Goal: Task Accomplishment & Management: Use online tool/utility

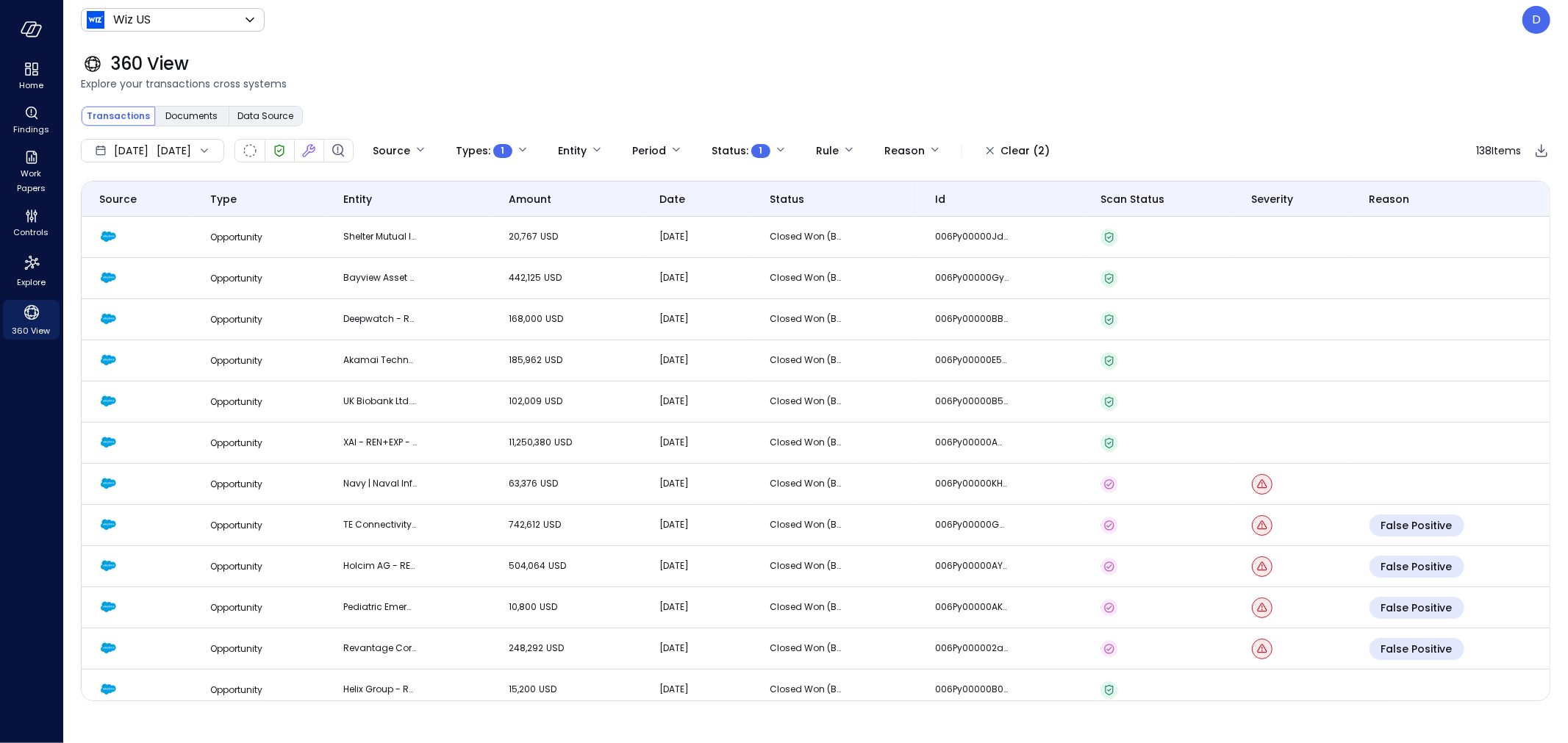
click at [1244, 55] on div "360 View" at bounding box center [814, 64] width 1469 height 24
click at [1538, 24] on p "D" at bounding box center [1536, 20] width 9 height 18
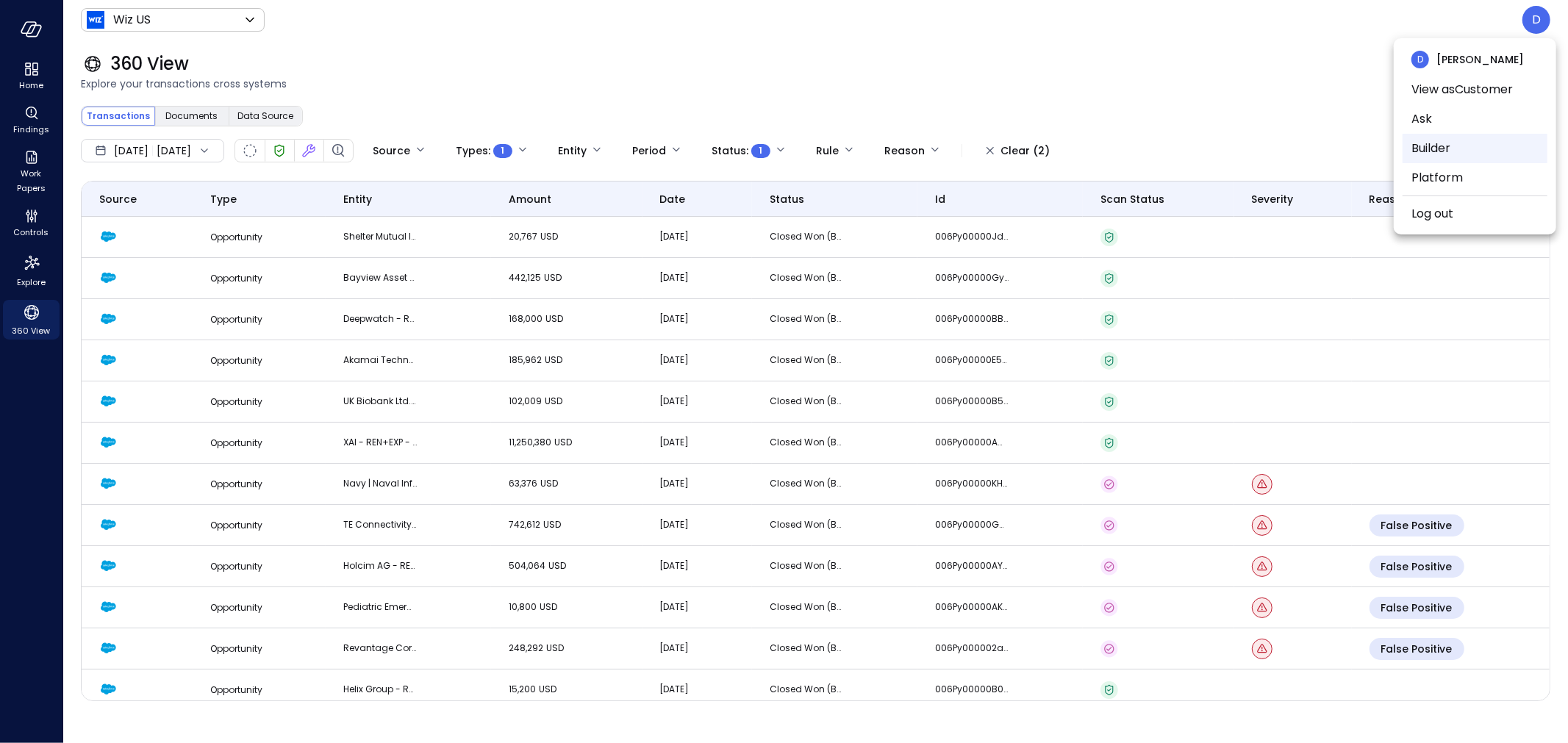
click at [1446, 143] on li "Builder" at bounding box center [1475, 148] width 145 height 29
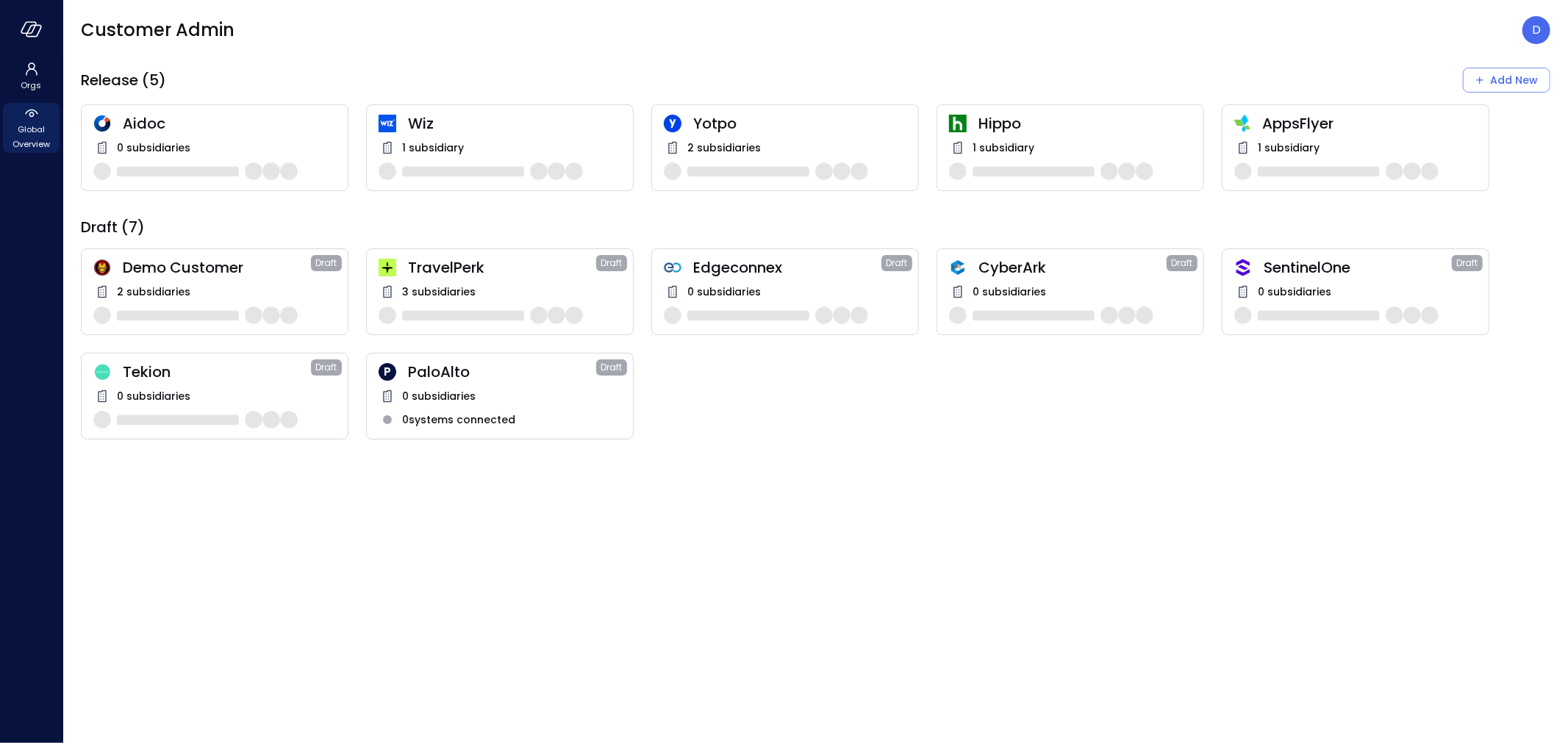
click at [34, 124] on span "Global Overview" at bounding box center [31, 136] width 45 height 29
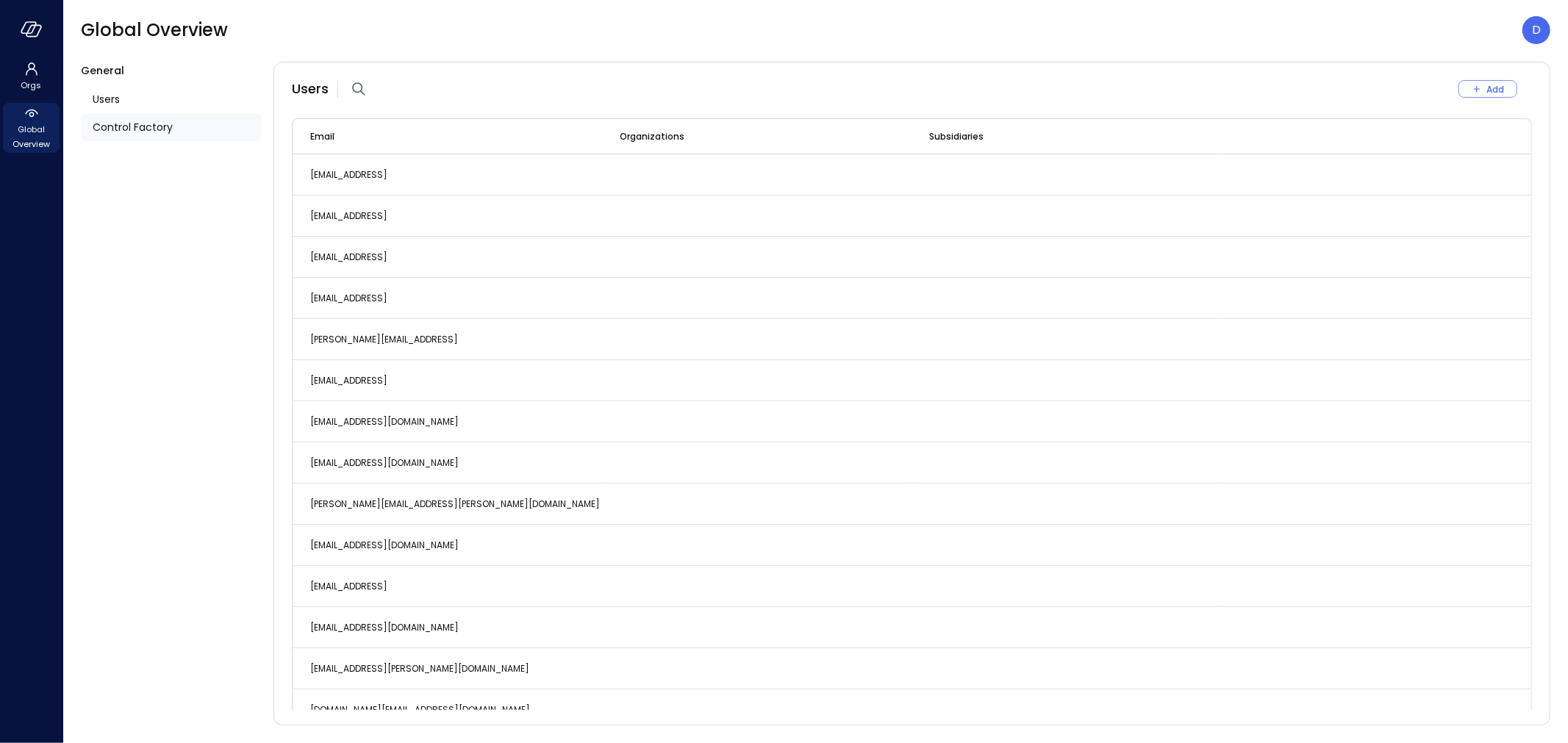
click at [164, 127] on span "Control Factory" at bounding box center [132, 126] width 80 height 16
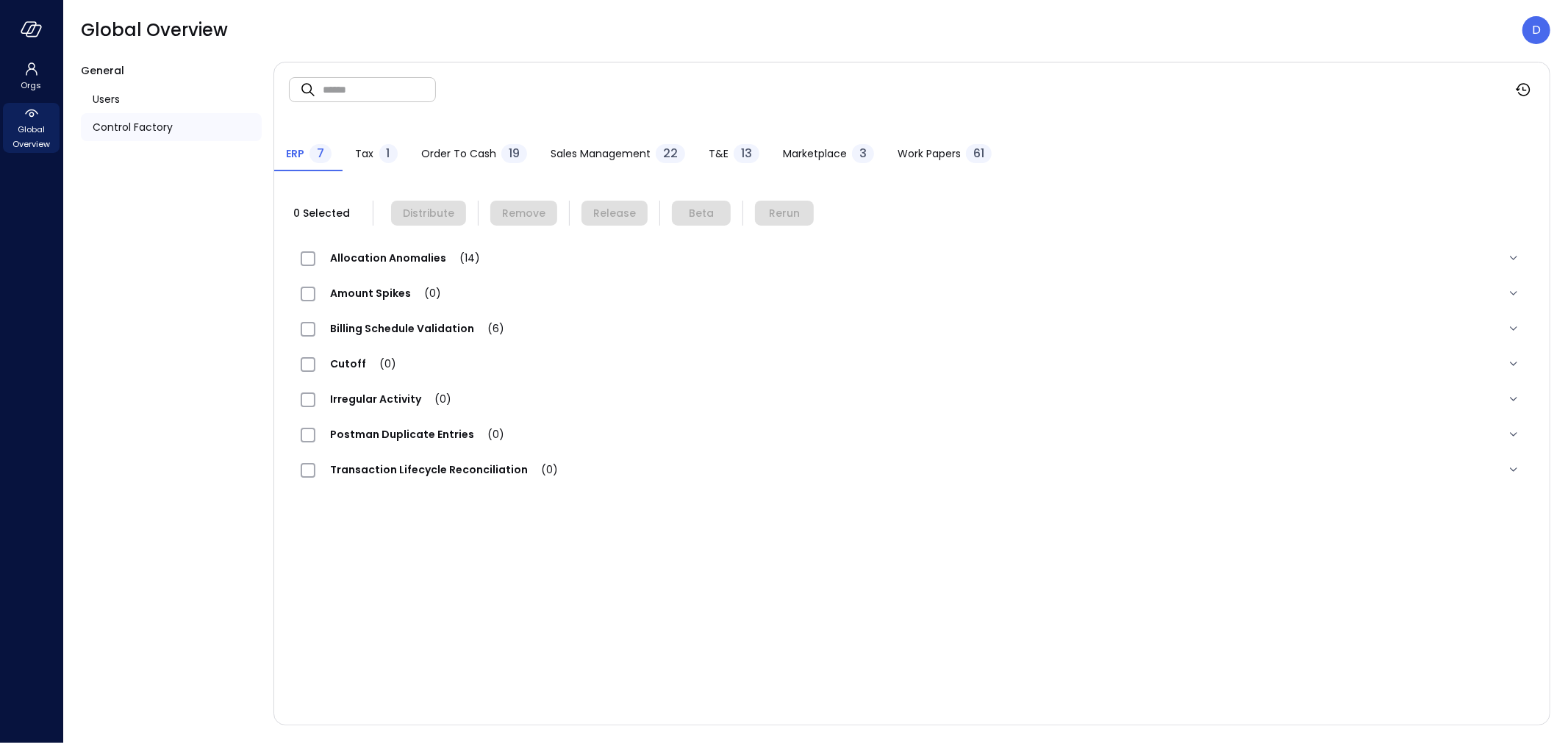
click at [935, 151] on span "Work Papers" at bounding box center [929, 153] width 63 height 16
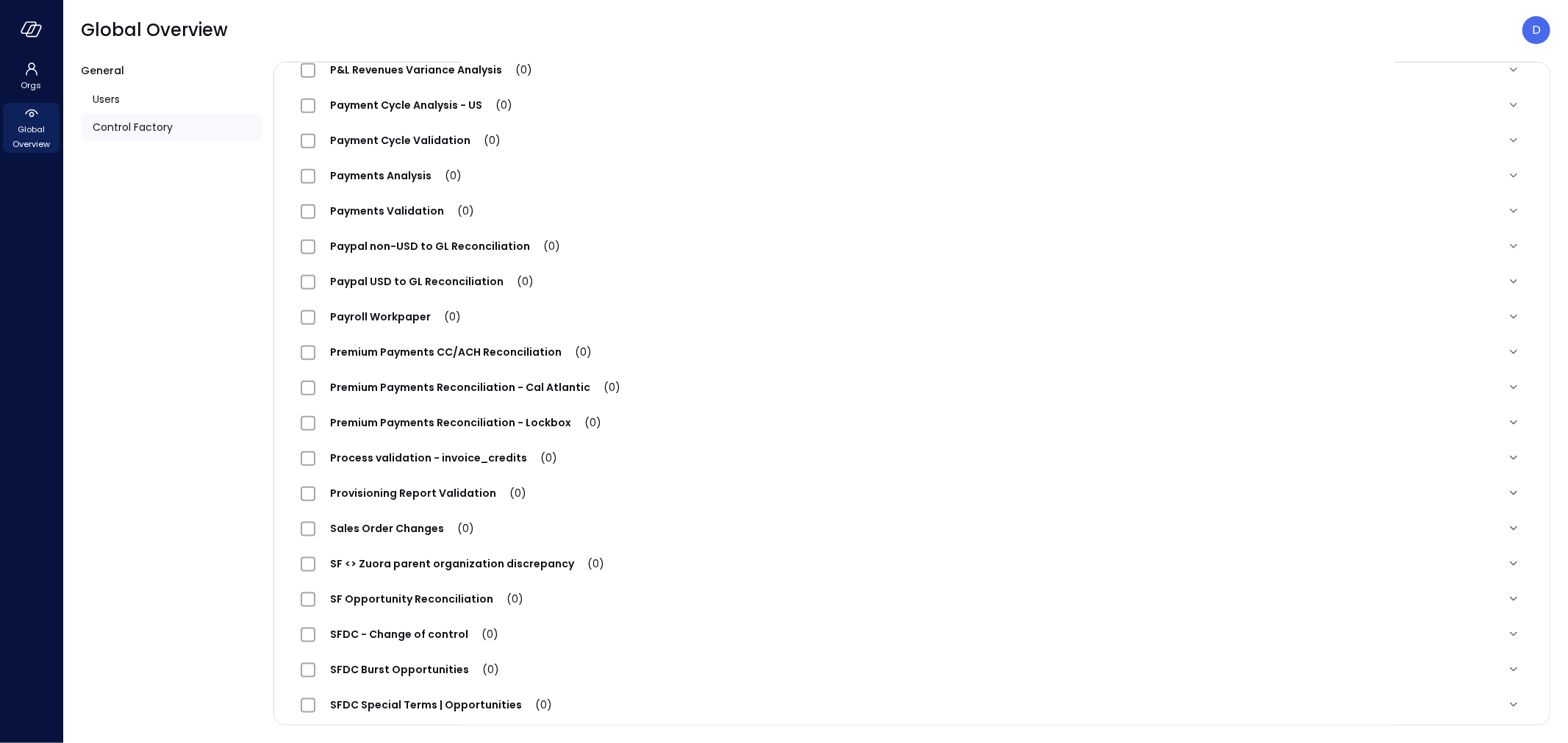
scroll to position [1533, 0]
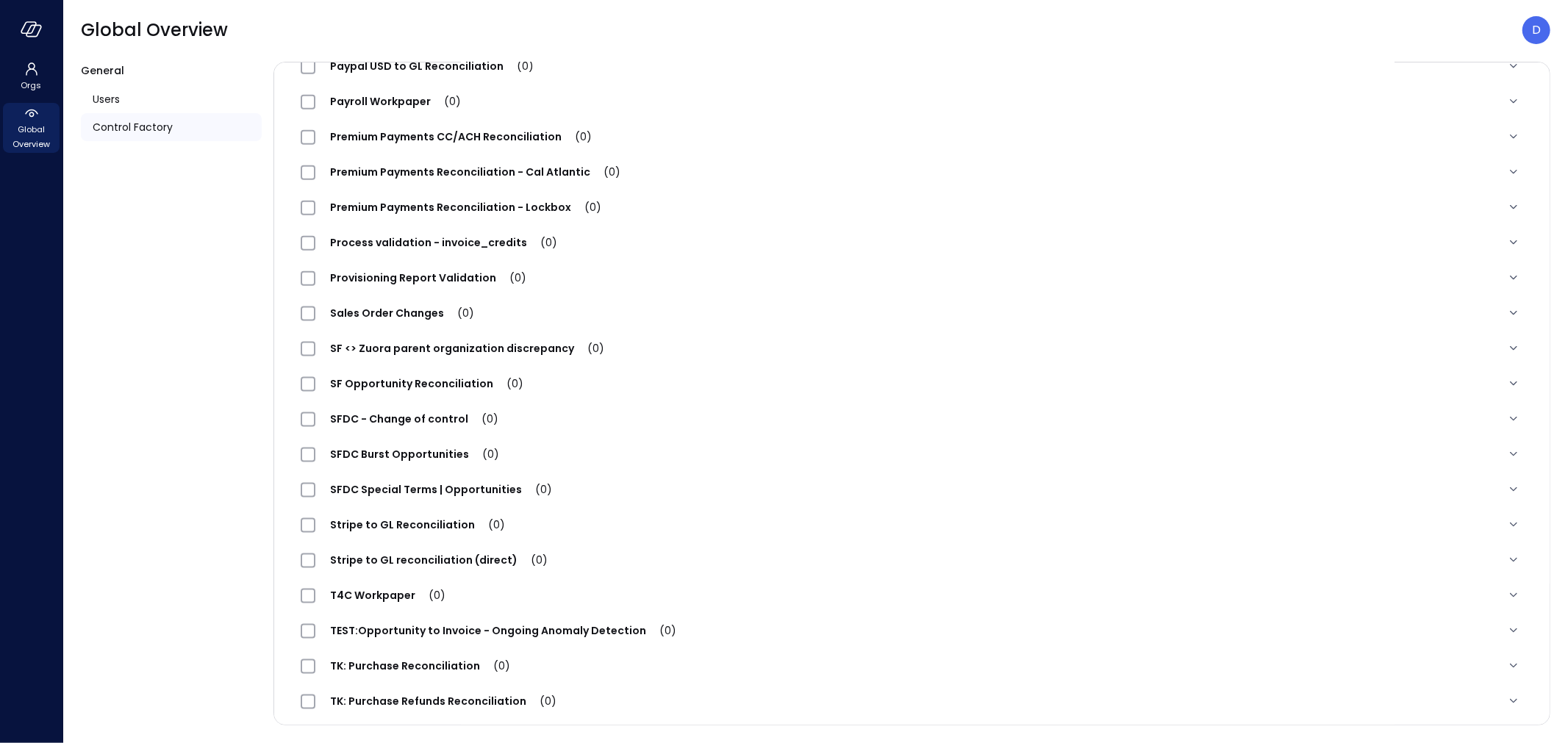
click at [465, 492] on span "SFDC Special Terms | Opportunities (0)" at bounding box center [441, 489] width 251 height 15
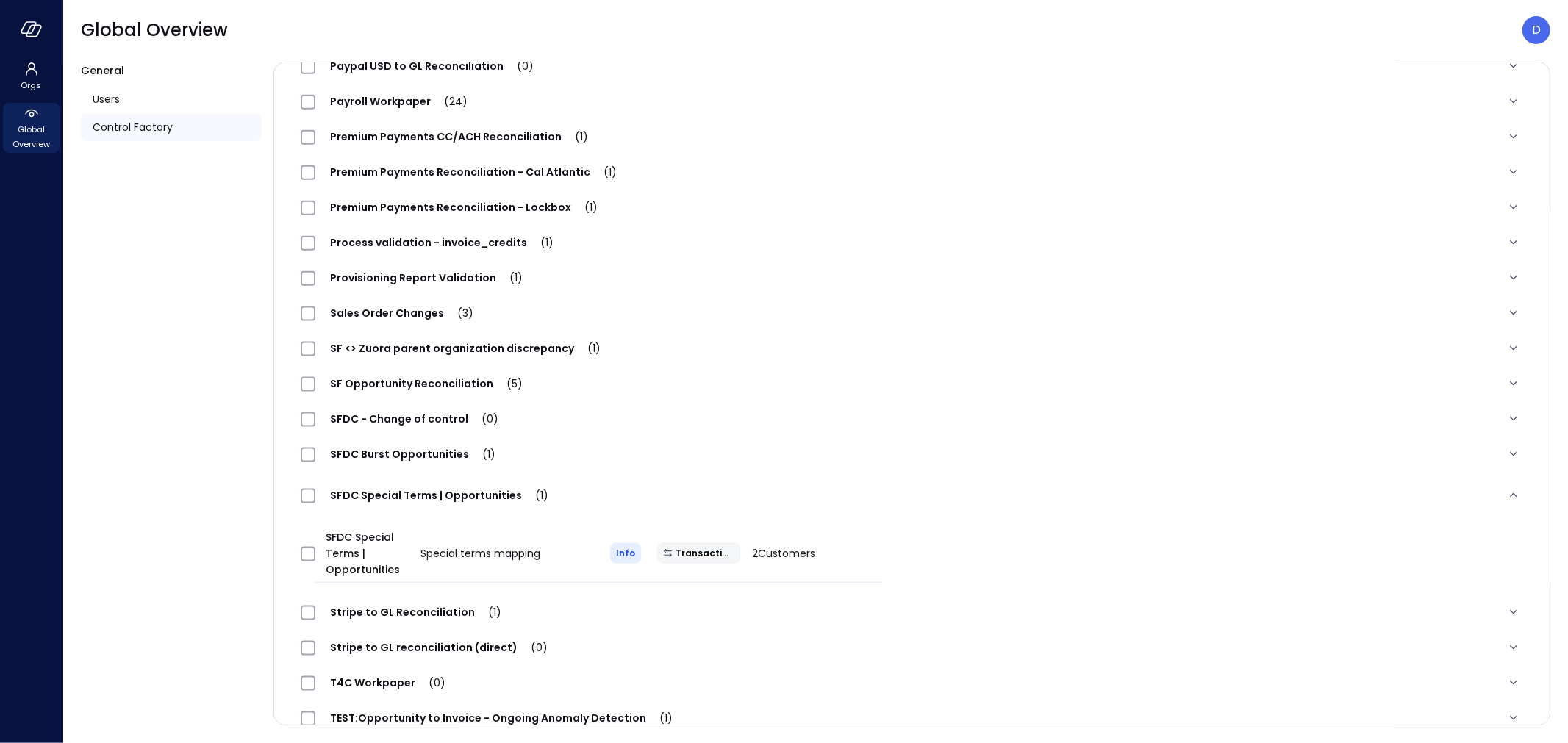
scroll to position [1536, 0]
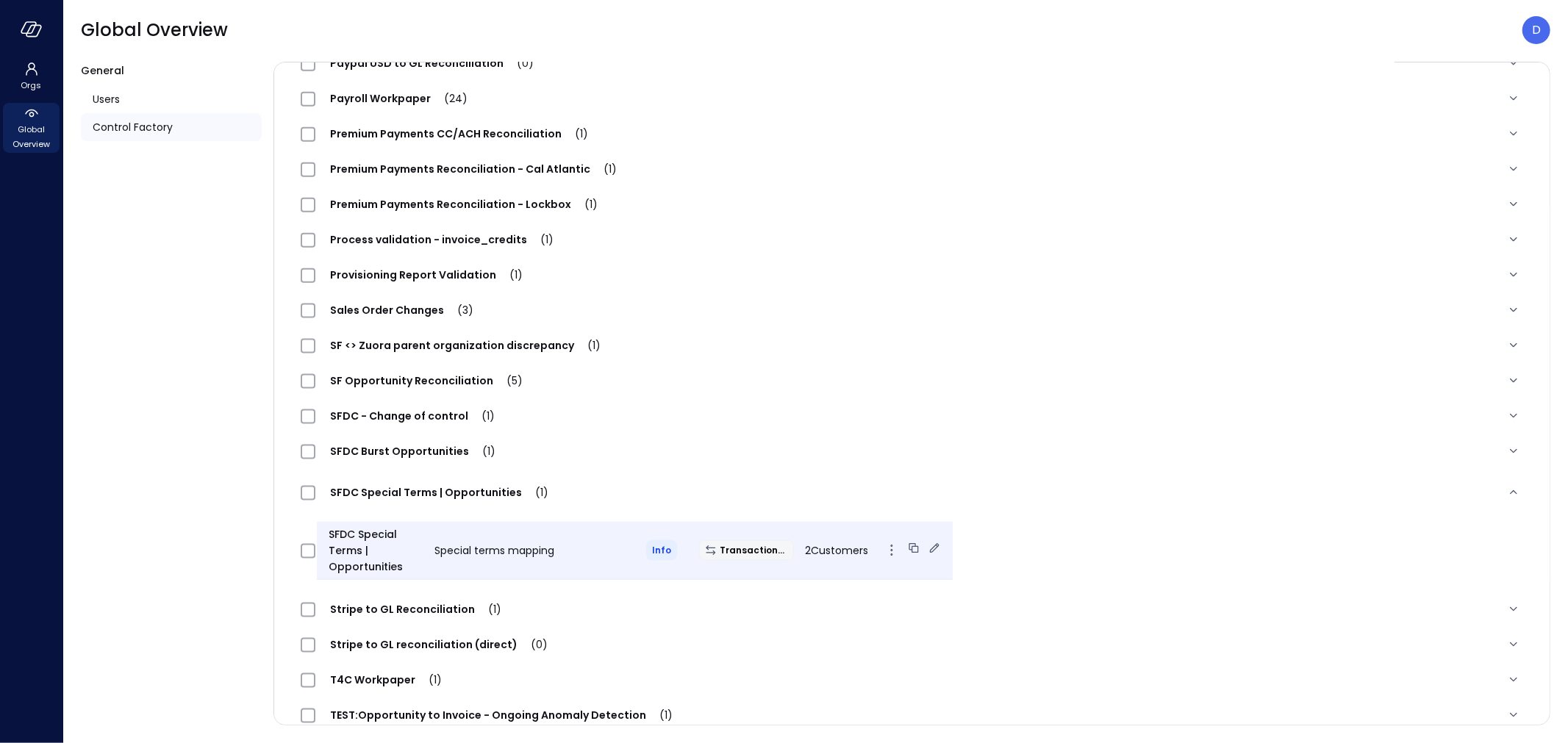
click at [927, 550] on icon at bounding box center [934, 548] width 15 height 15
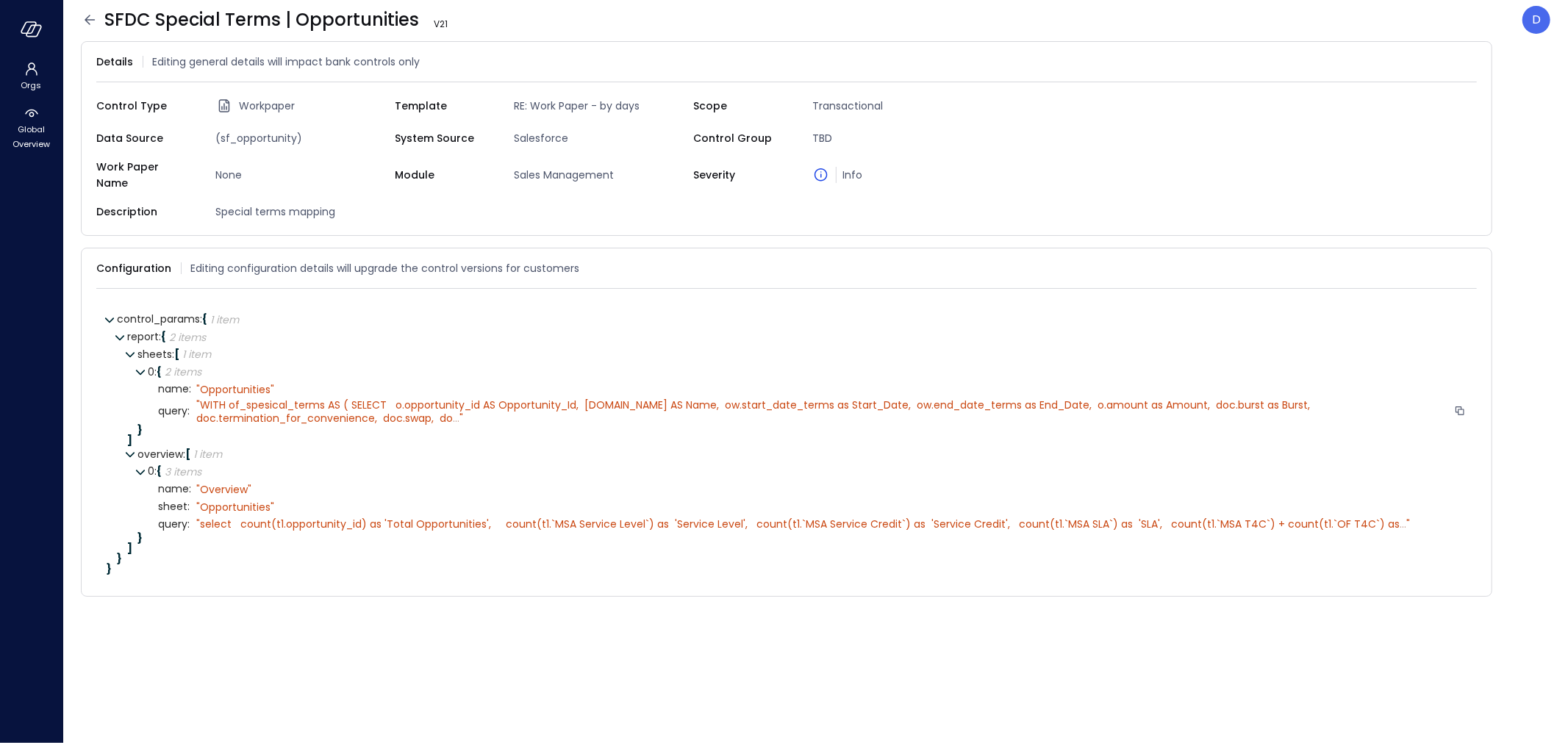
click at [257, 399] on span "WITH of_spesical_terms AS ( SELECT o.opportunity_id AS Opportunity_Id, o.name A…" at bounding box center [756, 412] width 1119 height 27
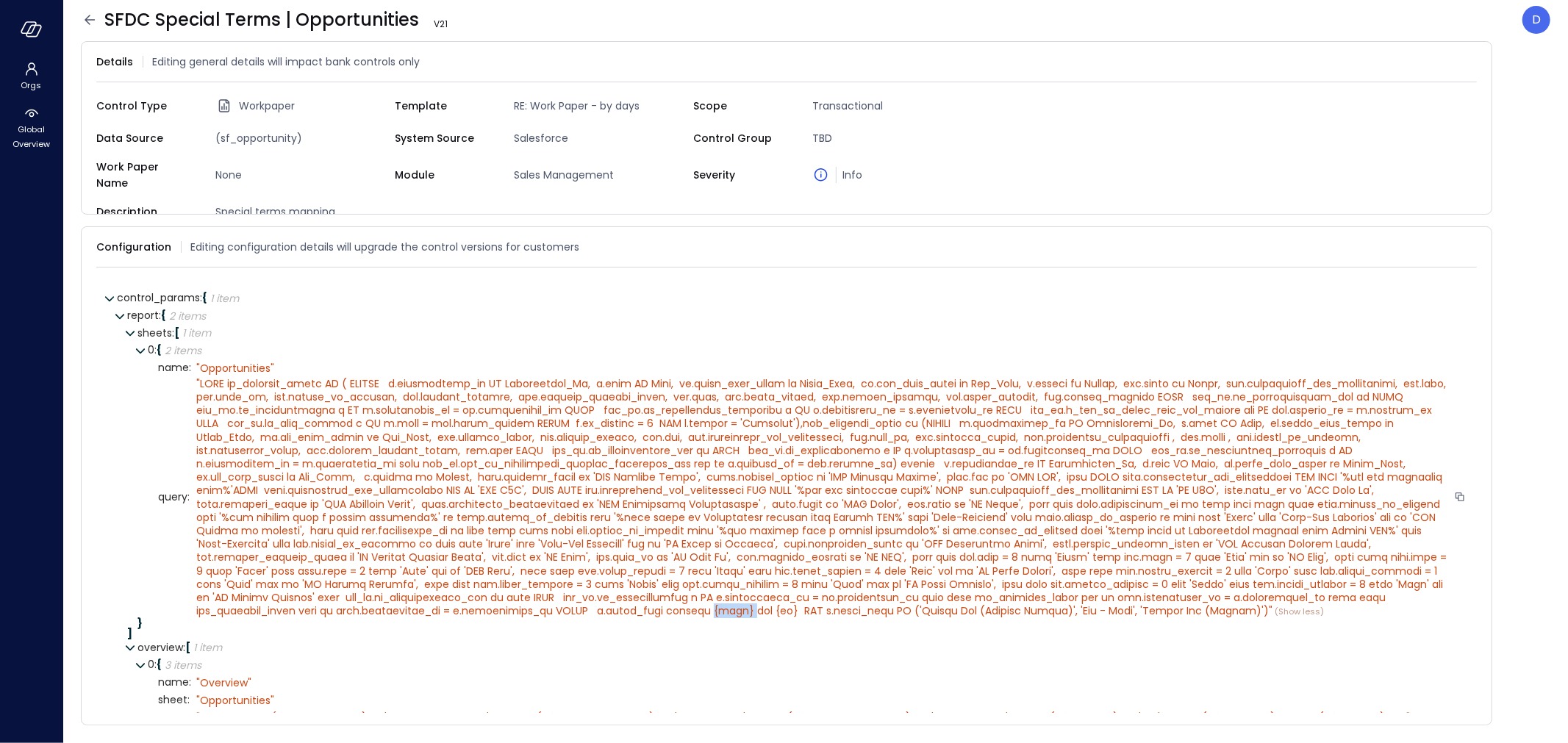
drag, startPoint x: 1094, startPoint y: 601, endPoint x: 1133, endPoint y: 604, distance: 39.1
click at [1133, 604] on span """ at bounding box center [823, 497] width 1255 height 242
drag, startPoint x: 1151, startPoint y: 605, endPoint x: 1183, endPoint y: 607, distance: 32.1
click at [1184, 607] on span """ at bounding box center [823, 497] width 1255 height 242
click at [141, 348] on icon at bounding box center [140, 350] width 9 height 5
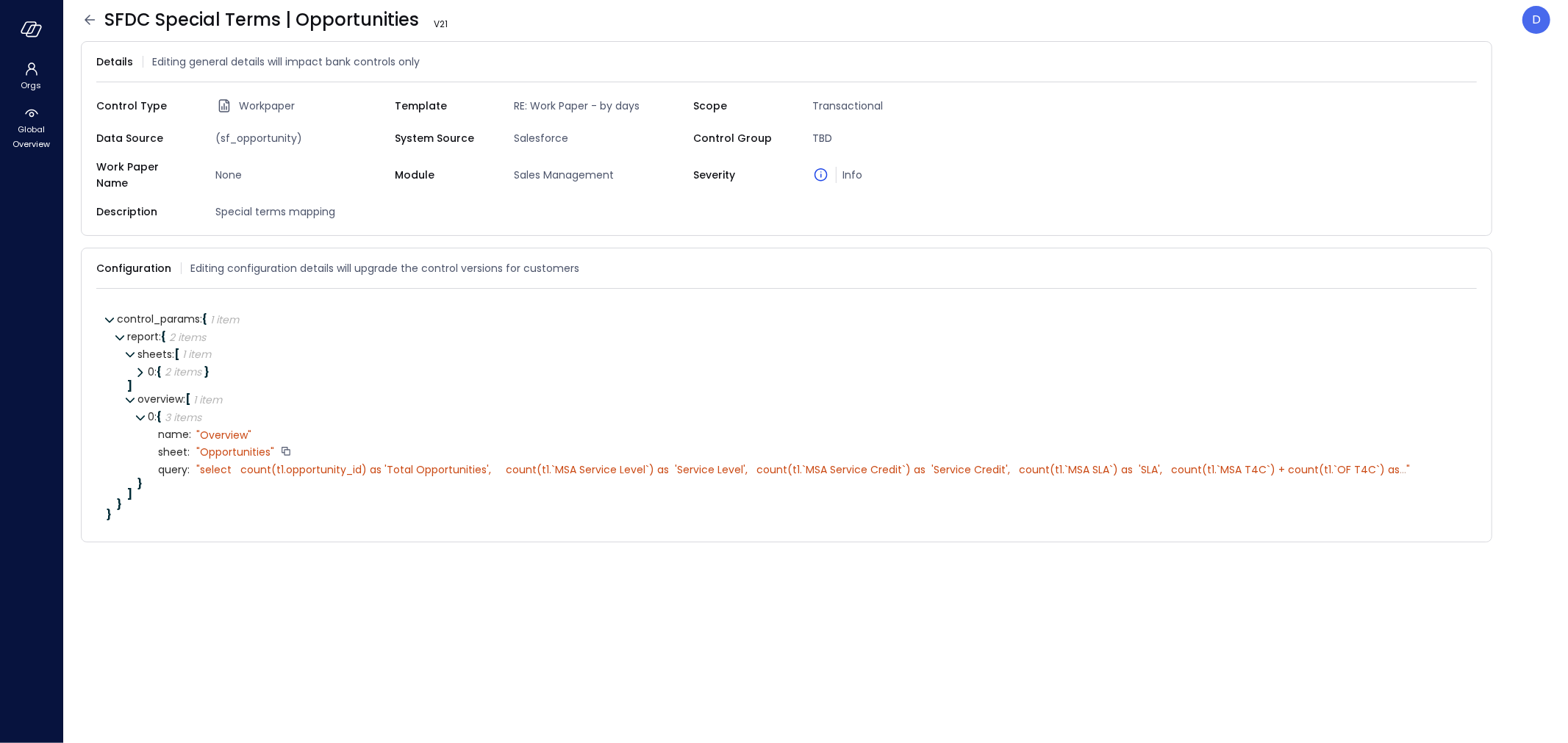
click at [233, 447] on div "" Opportunities"" at bounding box center [234, 451] width 77 height 13
click at [239, 463] on span "select count(t1.opportunity_id) as 'Total Opportunities', count(t1.`MSA Service…" at bounding box center [800, 470] width 1200 height 15
click at [1399, 463] on span "..." at bounding box center [1402, 470] width 7 height 15
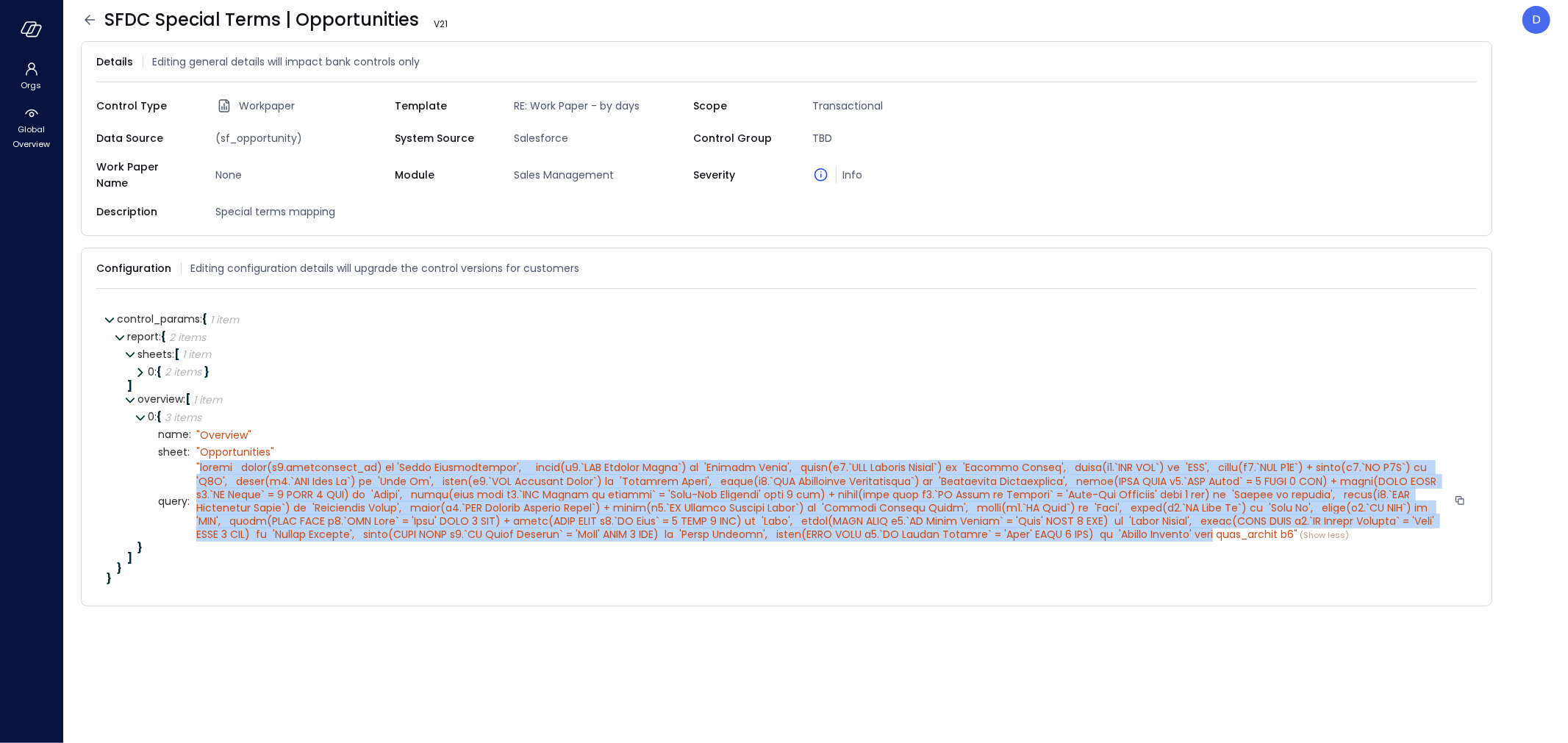
drag, startPoint x: 199, startPoint y: 460, endPoint x: 959, endPoint y: 524, distance: 762.7
click at [959, 524] on span """ at bounding box center [817, 500] width 1243 height 81
click at [962, 524] on span """ at bounding box center [817, 500] width 1243 height 81
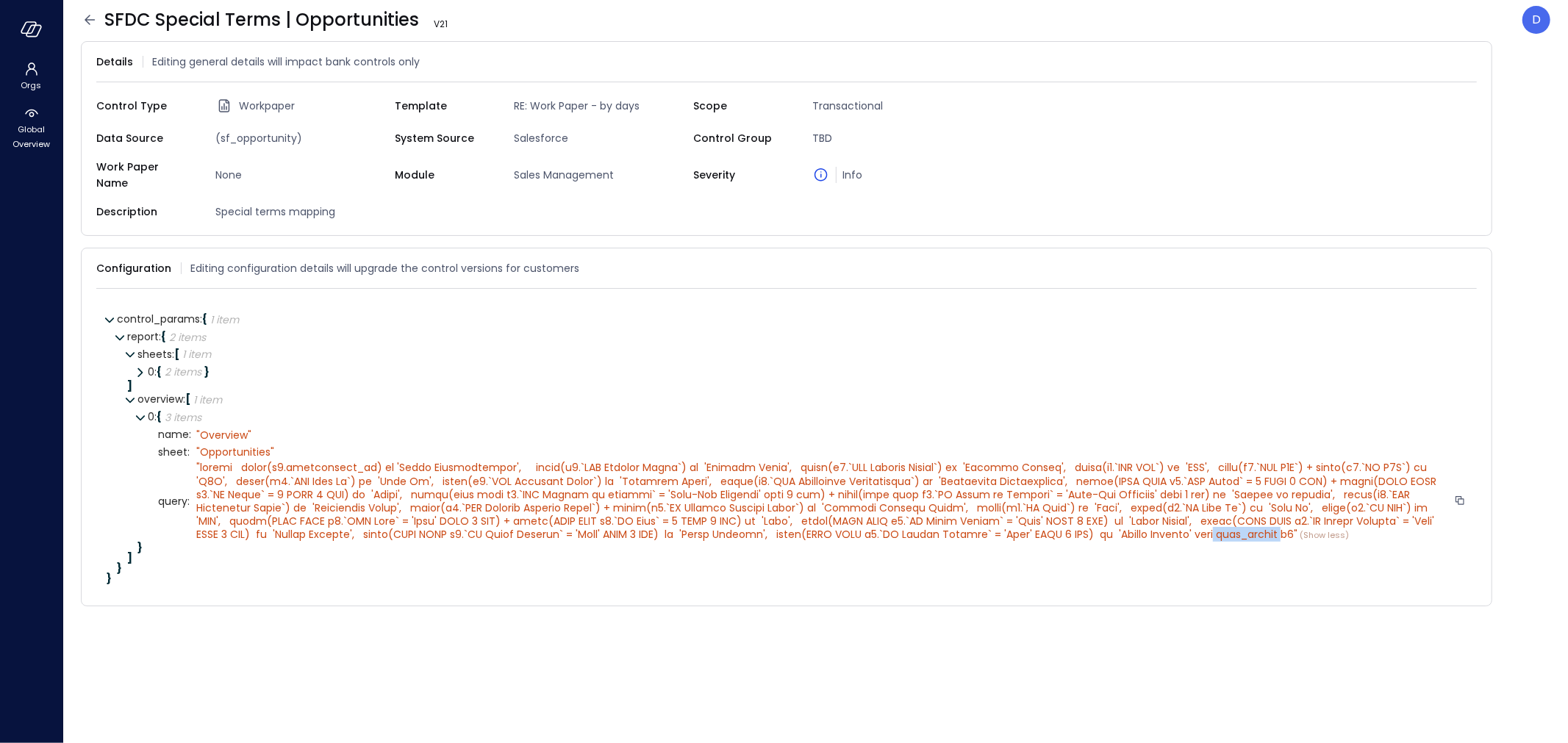
drag, startPoint x: 962, startPoint y: 524, endPoint x: 1036, endPoint y: 522, distance: 74.0
click at [1036, 522] on span """ at bounding box center [817, 500] width 1243 height 81
click at [137, 368] on icon at bounding box center [139, 372] width 10 height 10
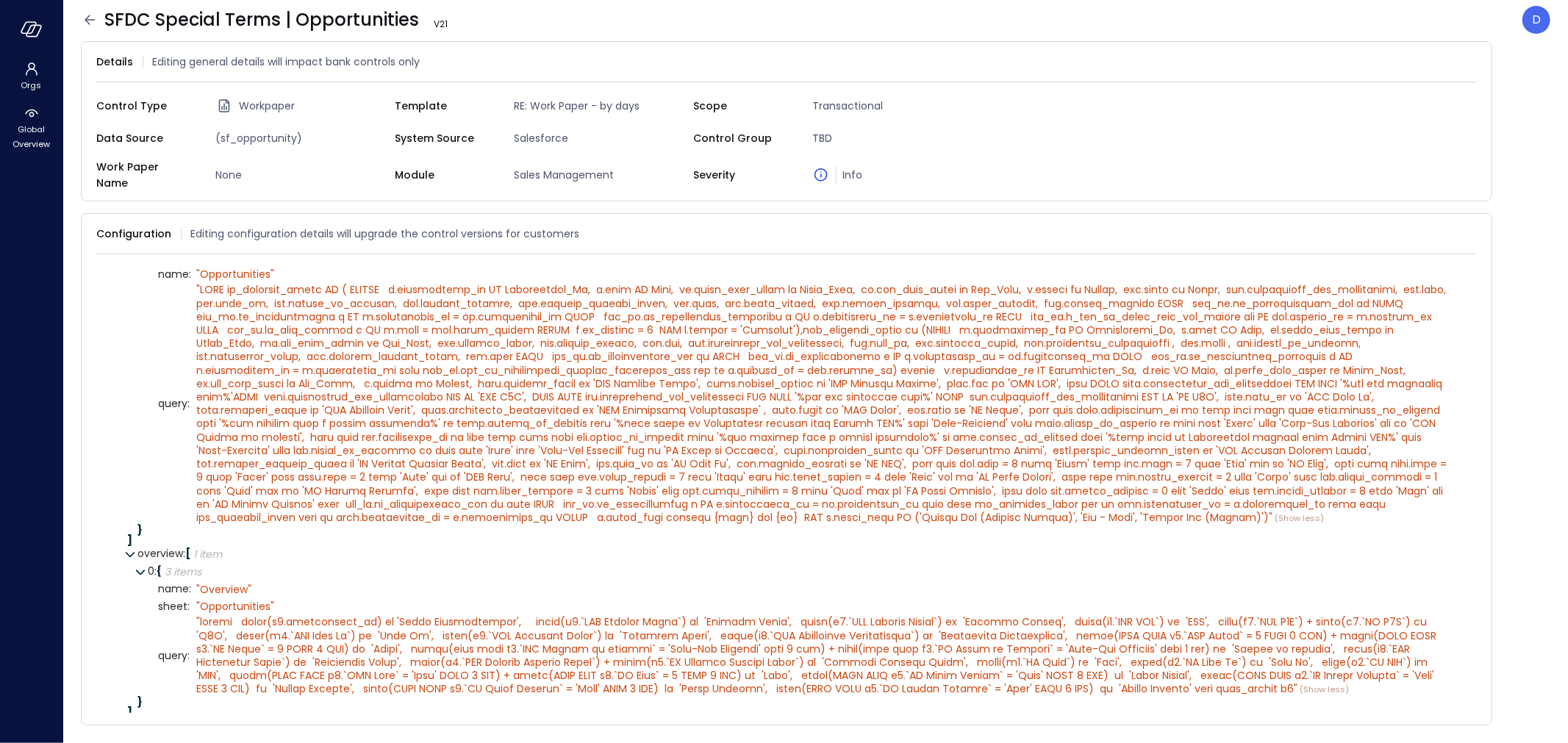
scroll to position [122, 0]
